Goal: Communication & Community: Answer question/provide support

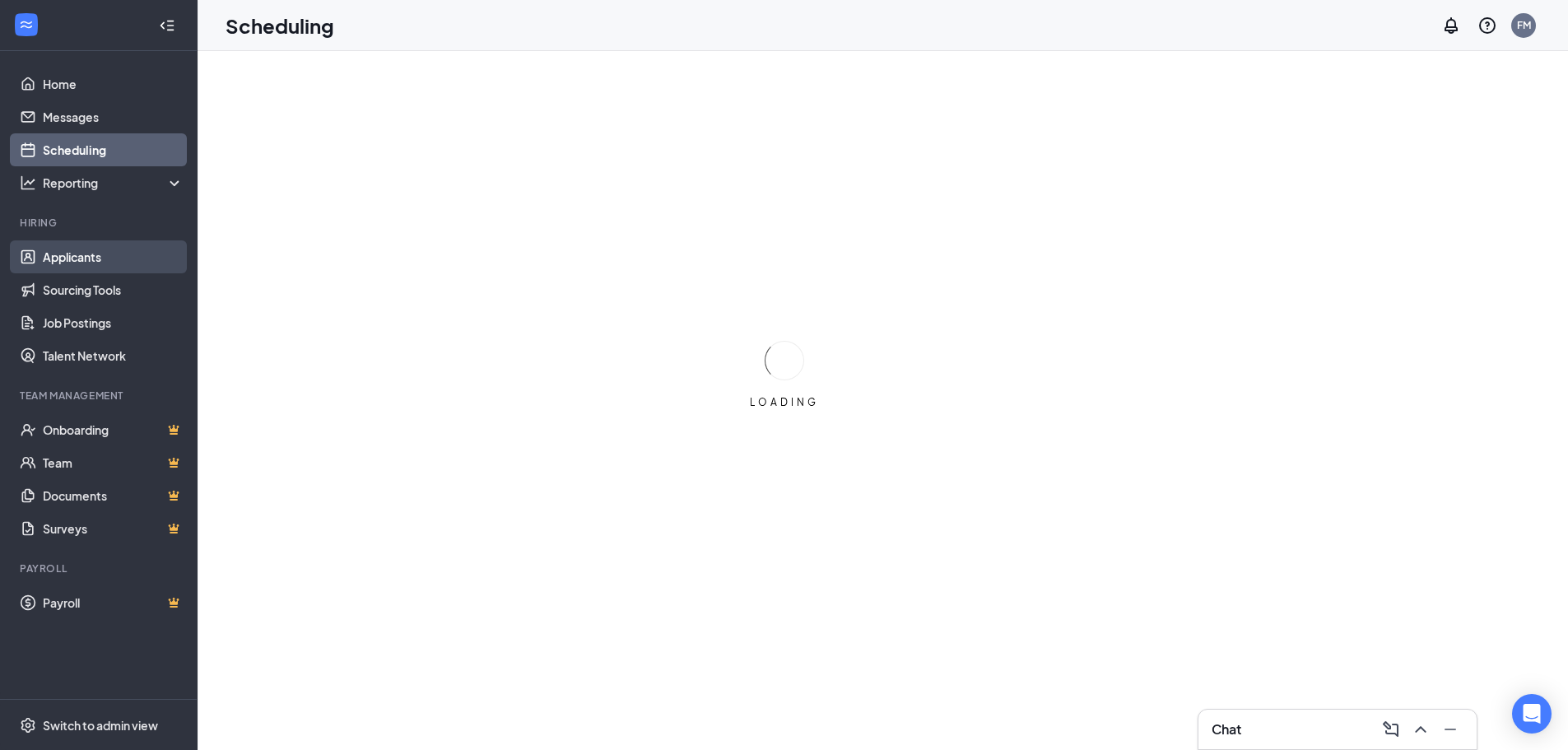
drag, startPoint x: 85, startPoint y: 252, endPoint x: 63, endPoint y: 247, distance: 22.6
click at [85, 252] on link "Applicants" at bounding box center [113, 257] width 141 height 33
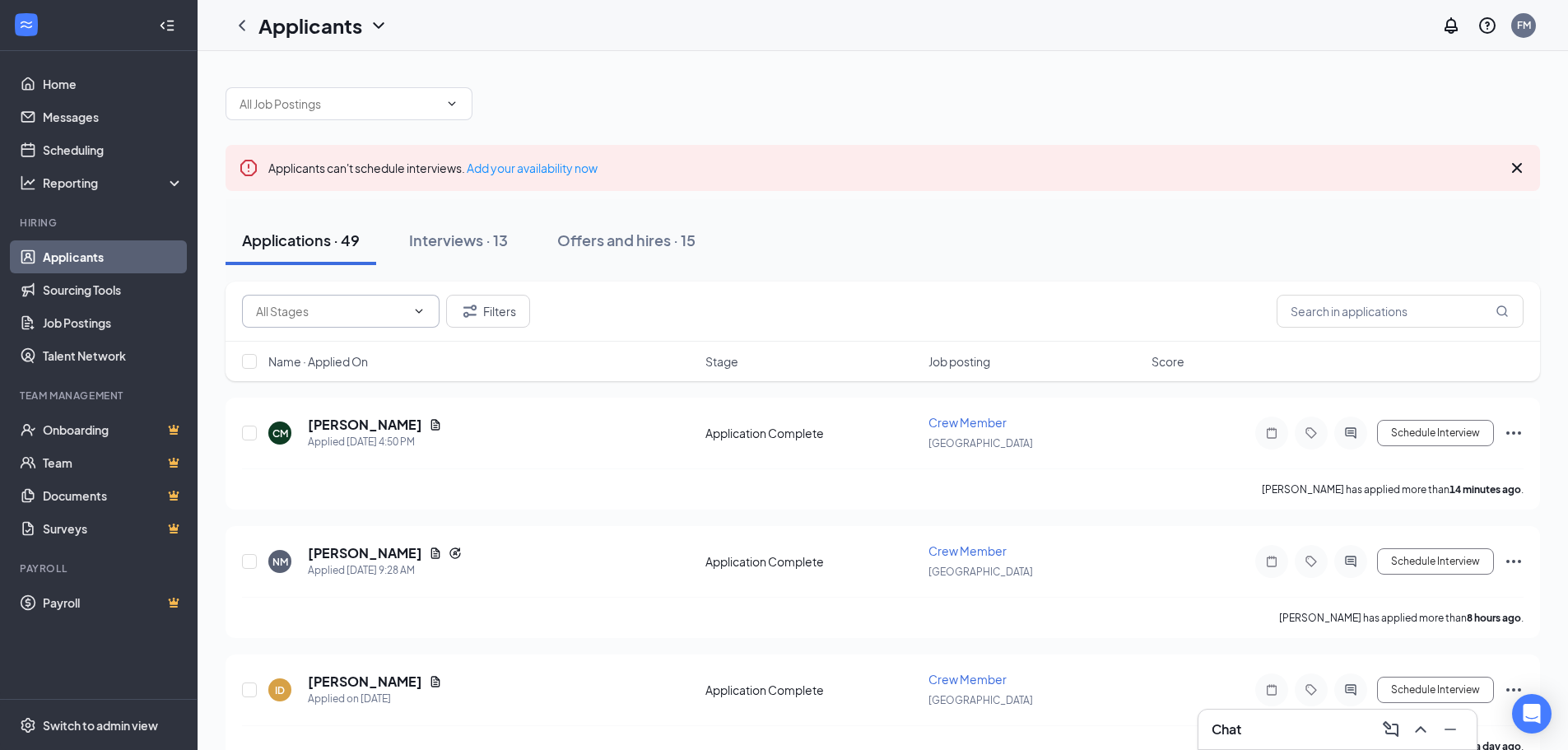
click at [325, 311] on input "text" at bounding box center [330, 311] width 150 height 18
click at [1363, 321] on input "text" at bounding box center [1400, 311] width 247 height 33
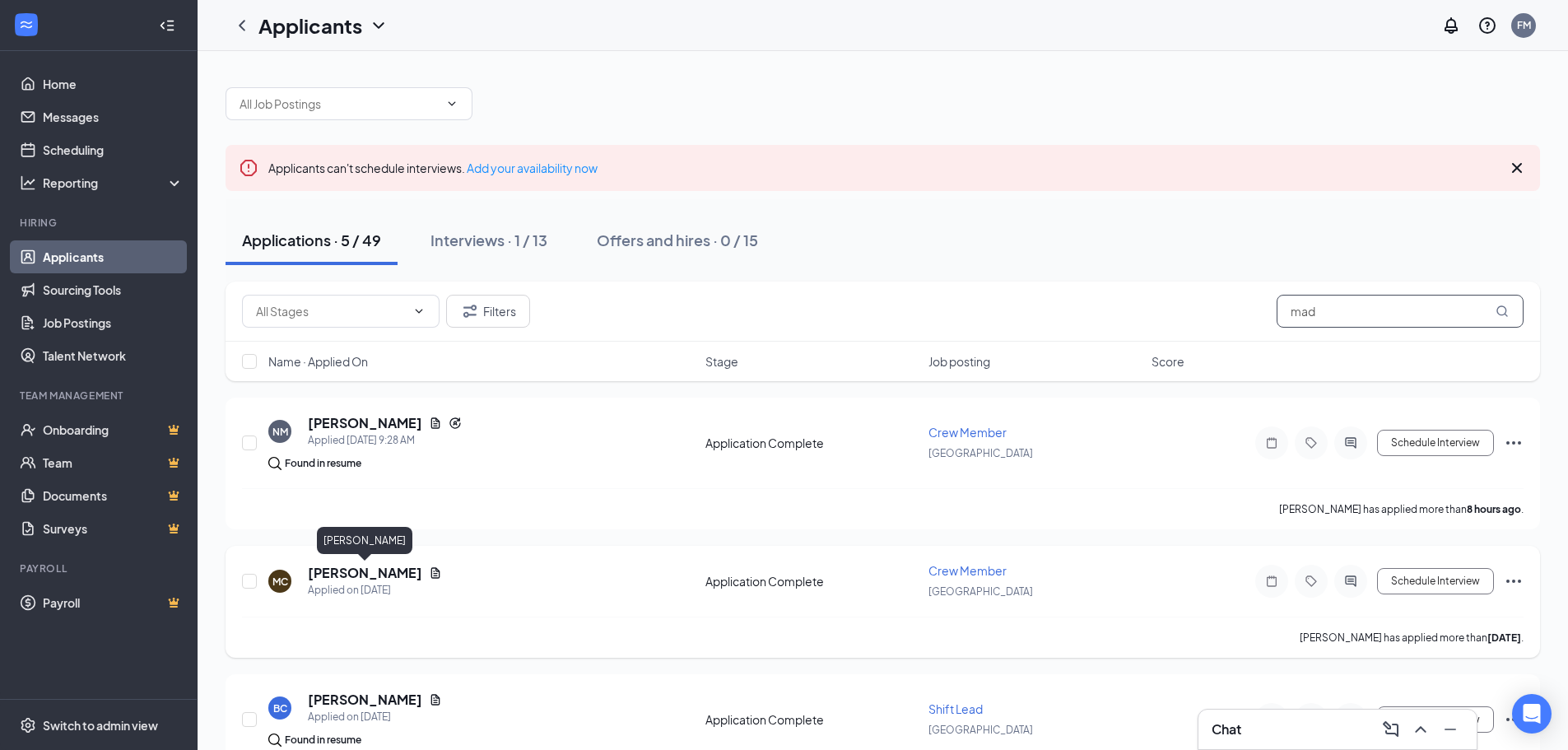
type input "mad"
click at [340, 572] on h5 "[PERSON_NAME]" at bounding box center [365, 573] width 114 height 18
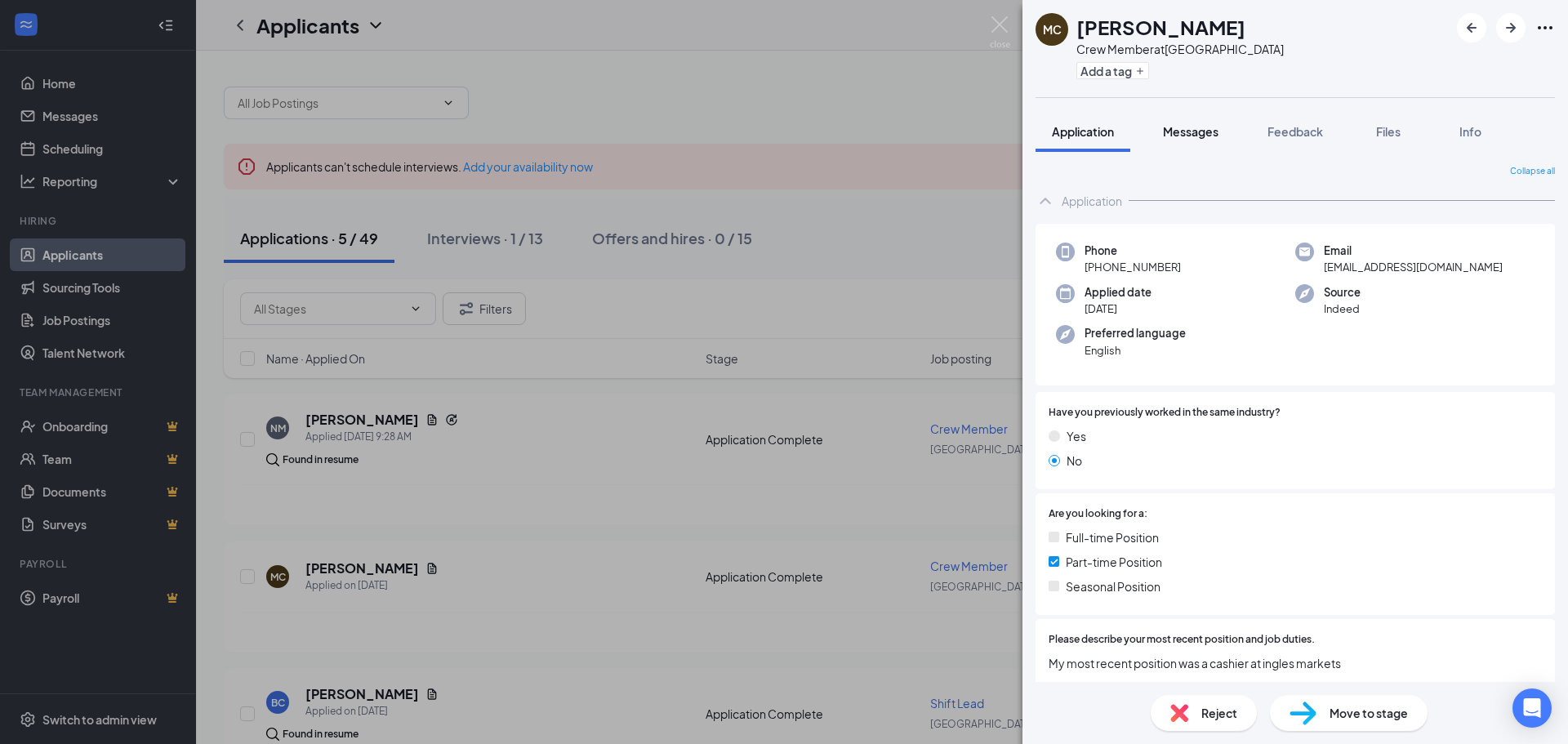
click at [1191, 134] on span "Messages" at bounding box center [1191, 132] width 56 height 14
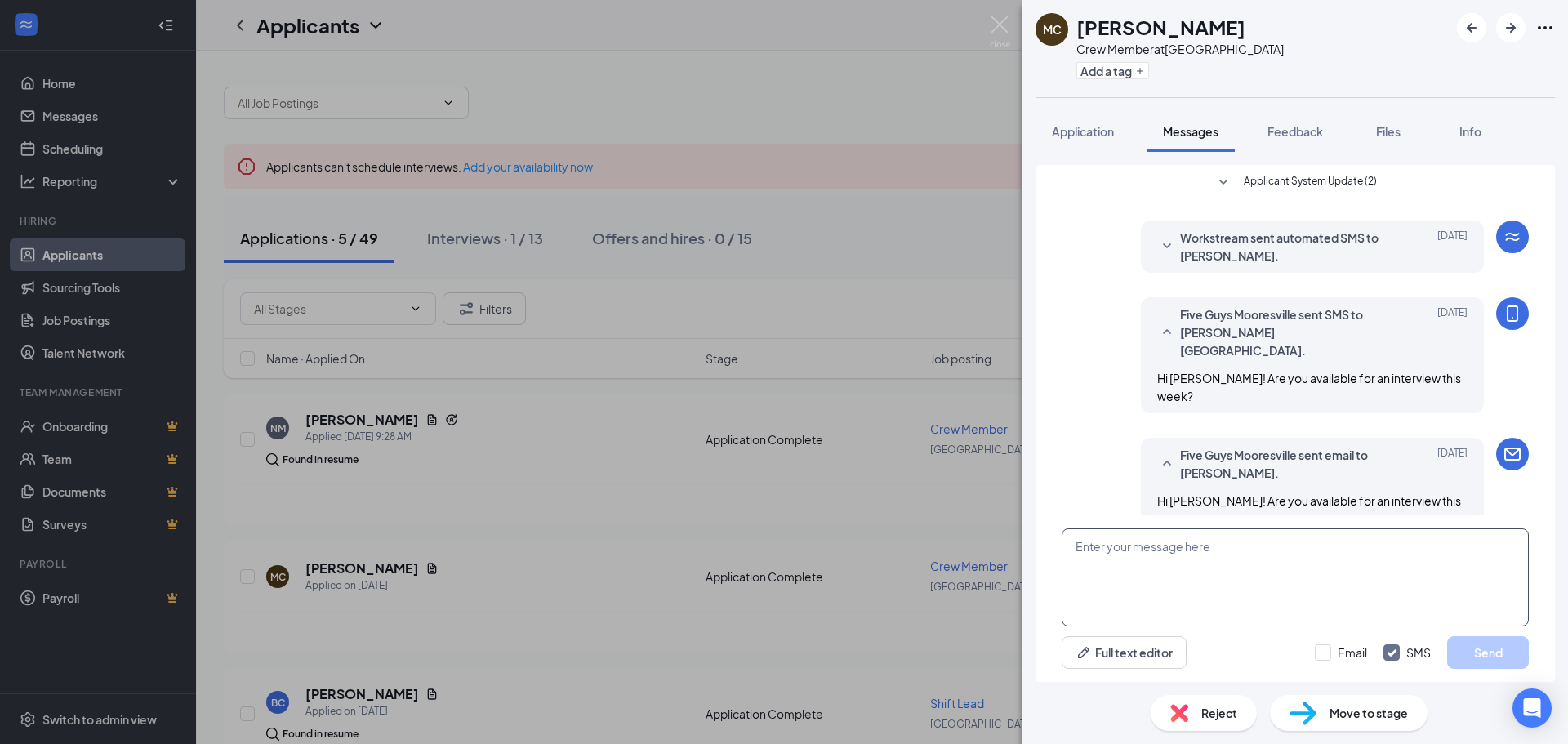
click at [1291, 572] on textarea at bounding box center [1295, 576] width 467 height 98
type textarea "Hi [PERSON_NAME]. Are you the referral from Qua?"
click at [1489, 655] on button "Send" at bounding box center [1488, 652] width 82 height 32
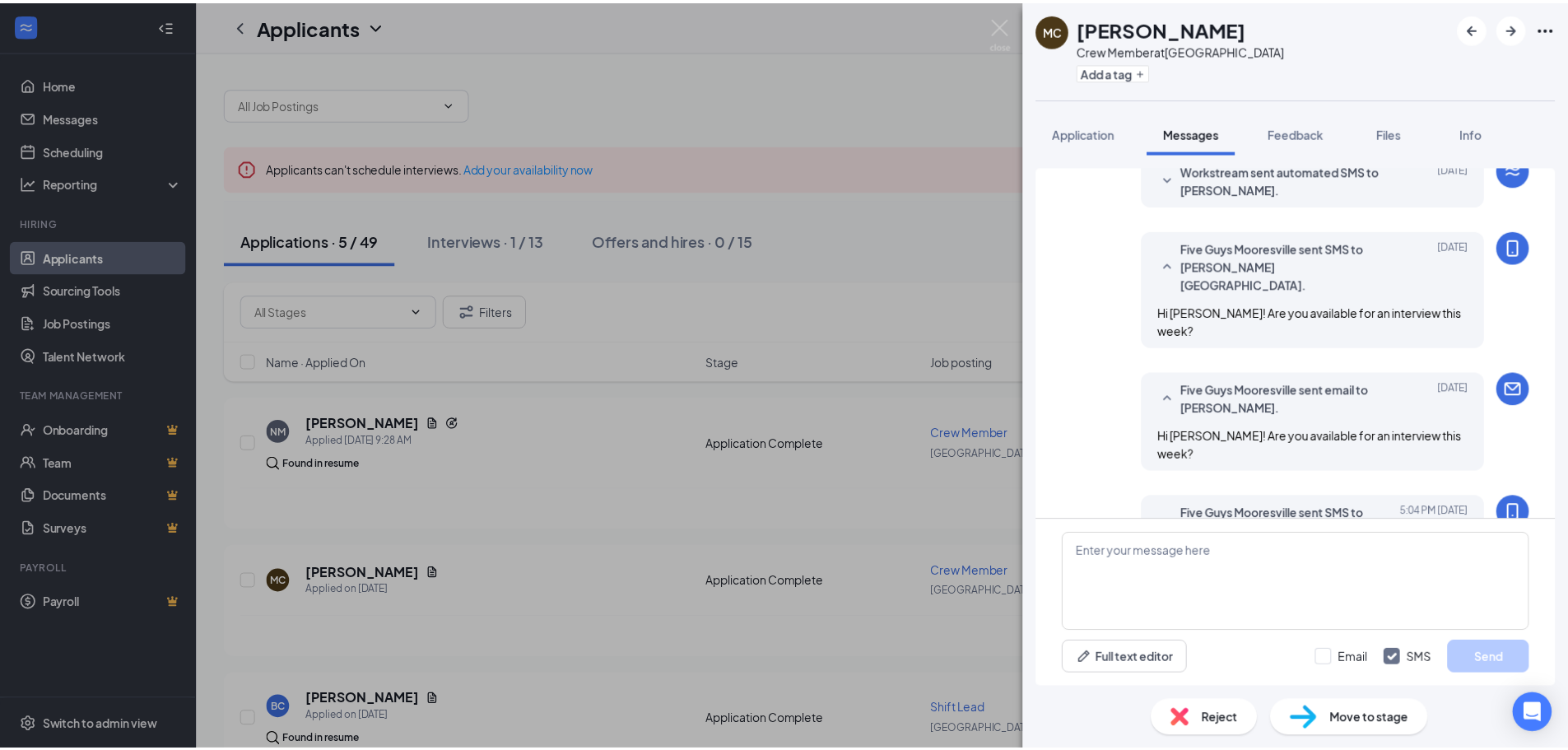
scroll to position [89, 0]
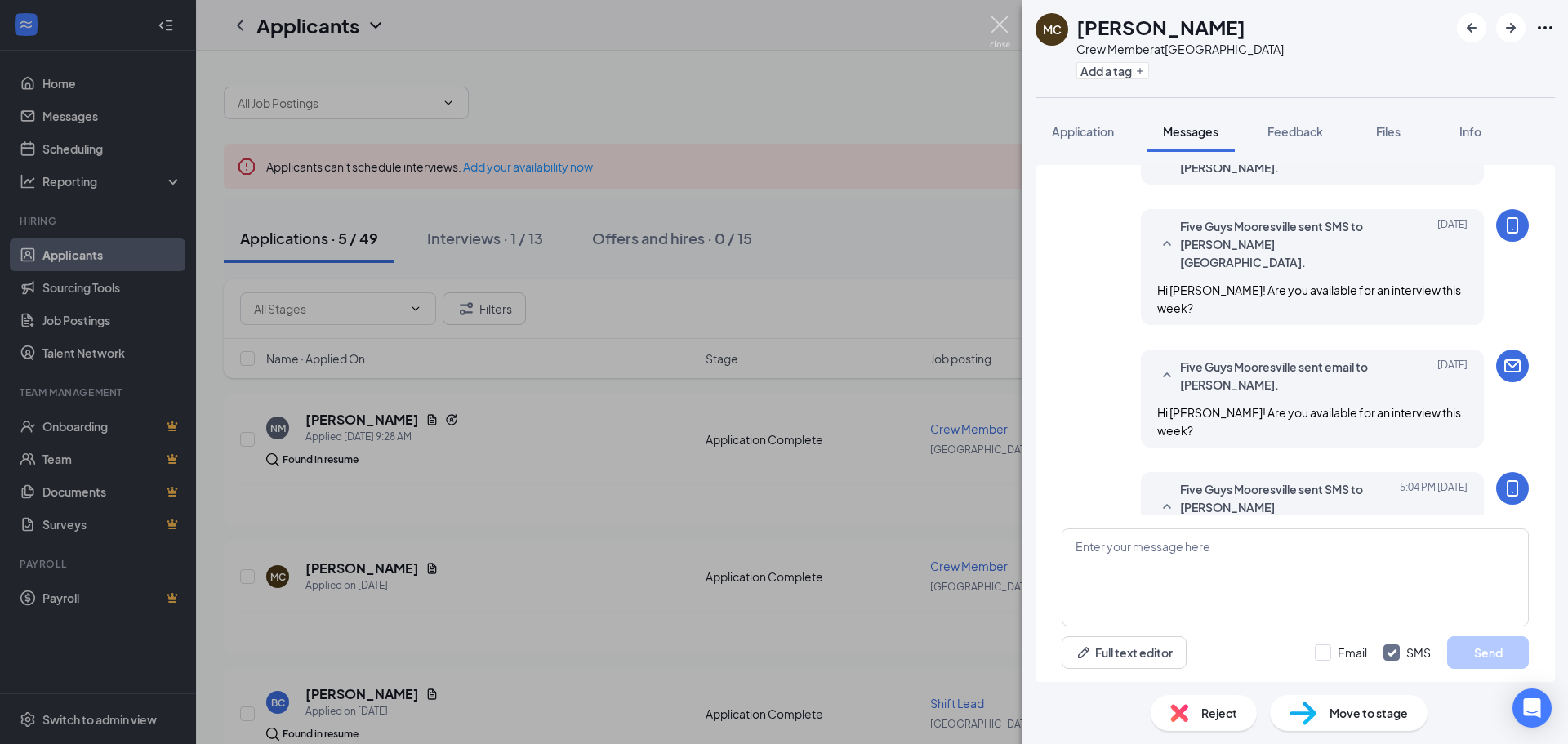
click at [998, 37] on img at bounding box center [999, 32] width 21 height 32
